Goal: Find specific page/section: Find specific page/section

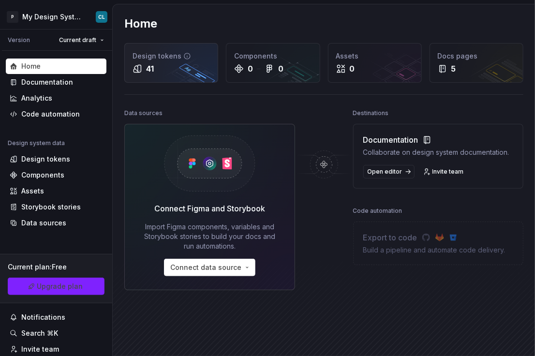
click at [171, 57] on div "Design tokens" at bounding box center [171, 56] width 77 height 10
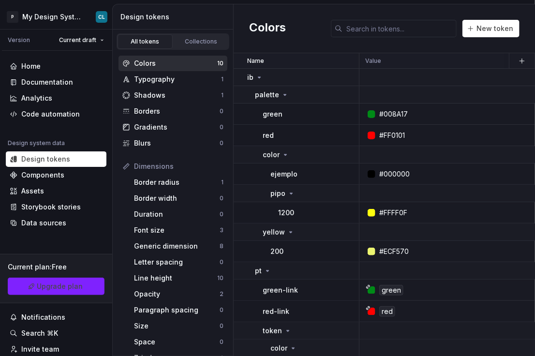
click at [156, 61] on div "Colors" at bounding box center [175, 64] width 83 height 10
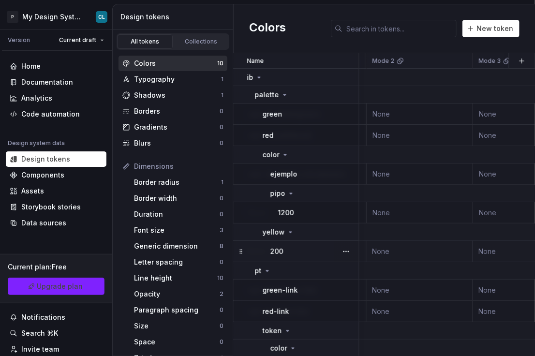
scroll to position [0, 751]
